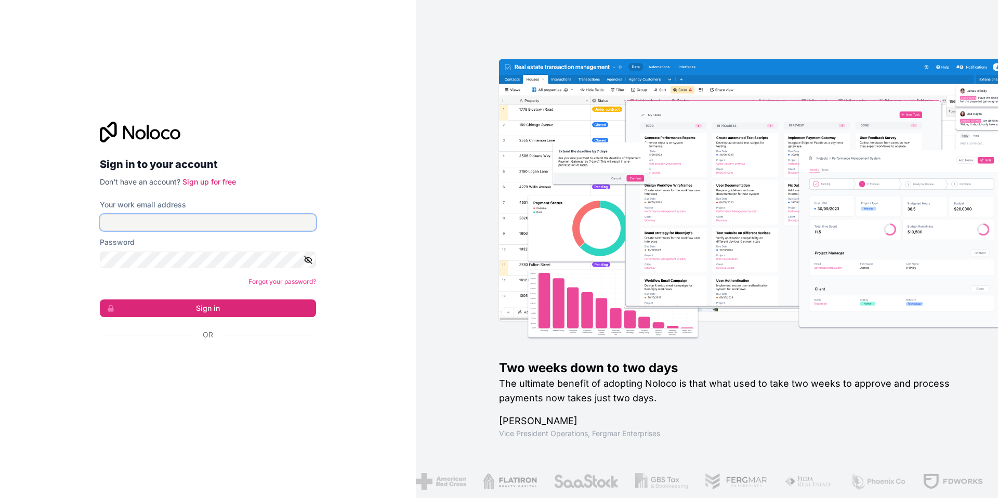
click at [153, 226] on input "Your work email address" at bounding box center [208, 222] width 216 height 17
click at [38, 230] on div "Sign in to your account Don't have an account? Sign up for free Your work email…" at bounding box center [208, 249] width 416 height 498
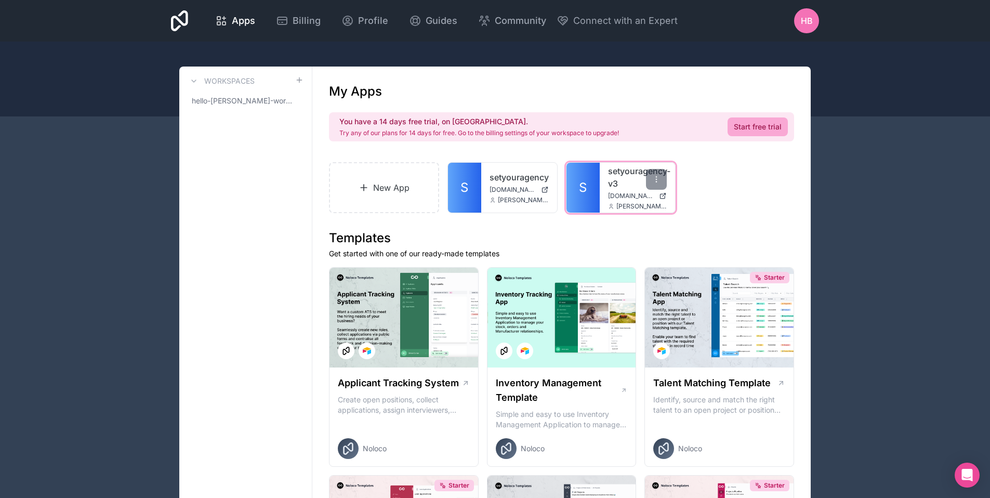
click at [606, 169] on div "setyouragency-v3 [DOMAIN_NAME] [PERSON_NAME][EMAIL_ADDRESS][DOMAIN_NAME]" at bounding box center [638, 188] width 76 height 50
click at [615, 180] on link "setyouragency-v3" at bounding box center [637, 177] width 59 height 25
